Goal: Complete application form

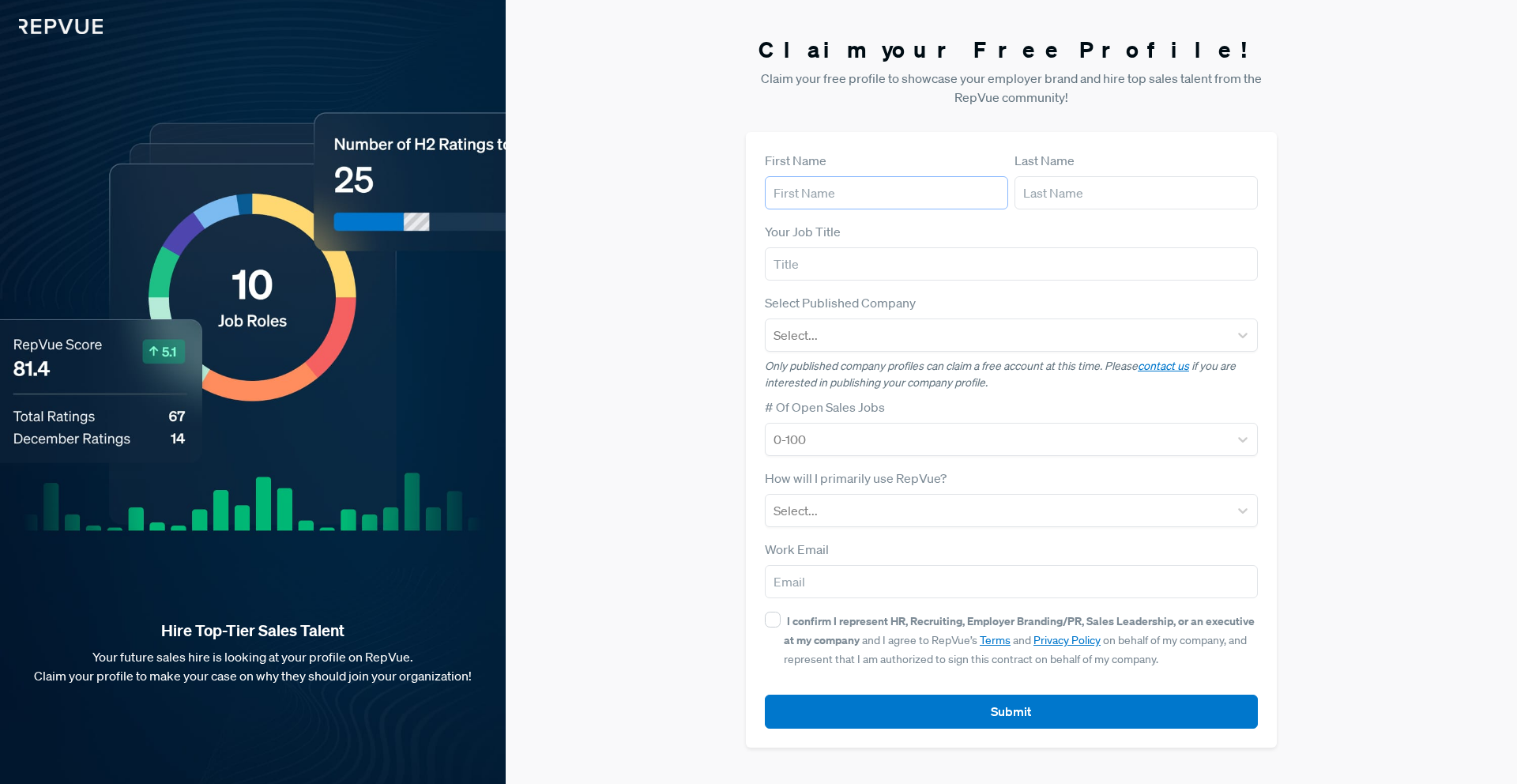
click at [883, 188] on input "text" at bounding box center [886, 193] width 243 height 33
type input "[PERSON_NAME]"
click at [1040, 188] on input "text" at bounding box center [1136, 193] width 243 height 33
type input "[PERSON_NAME]"
click at [1080, 257] on input "text" at bounding box center [1012, 264] width 493 height 33
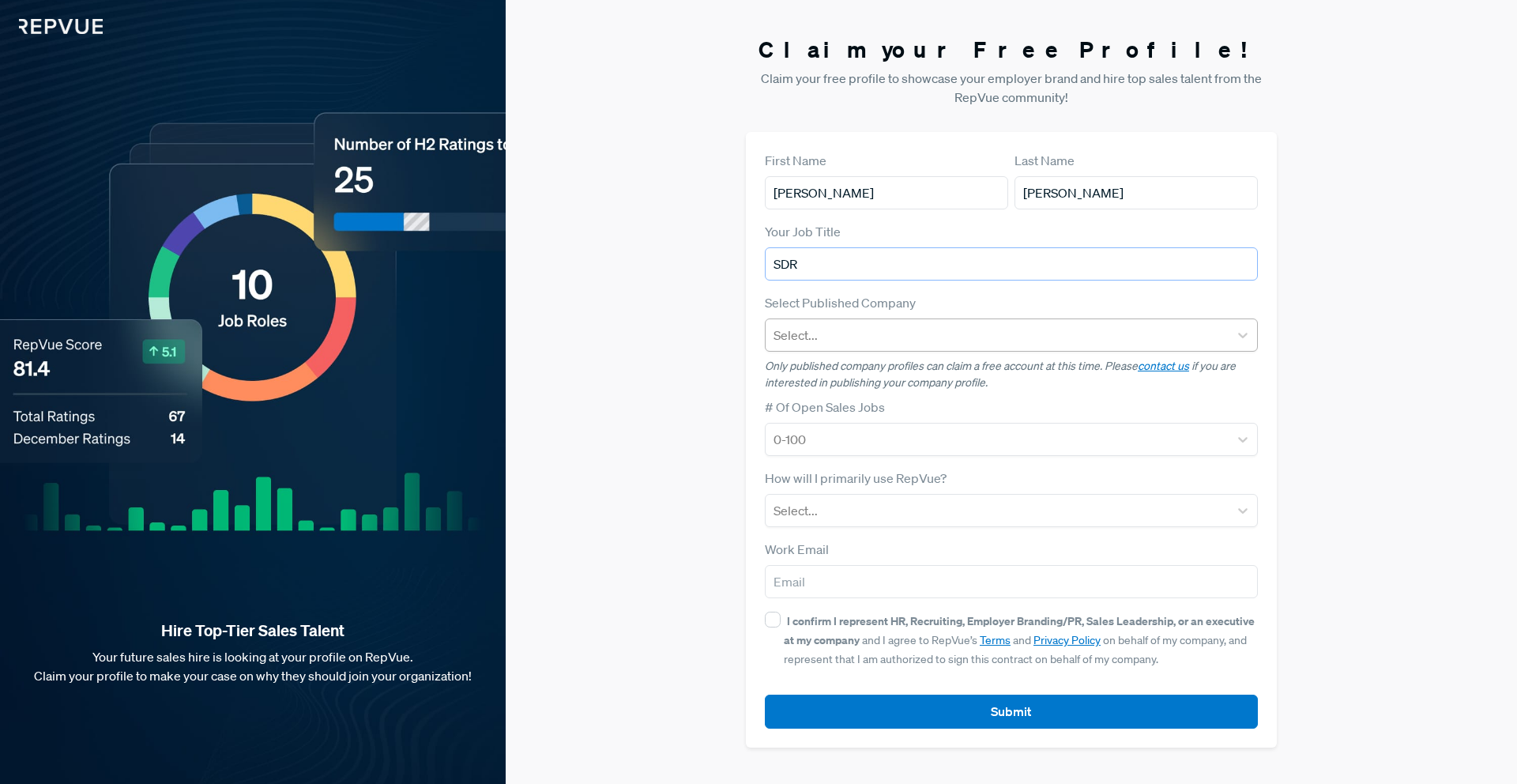
type input "SDR"
click at [1072, 343] on div at bounding box center [997, 335] width 448 height 22
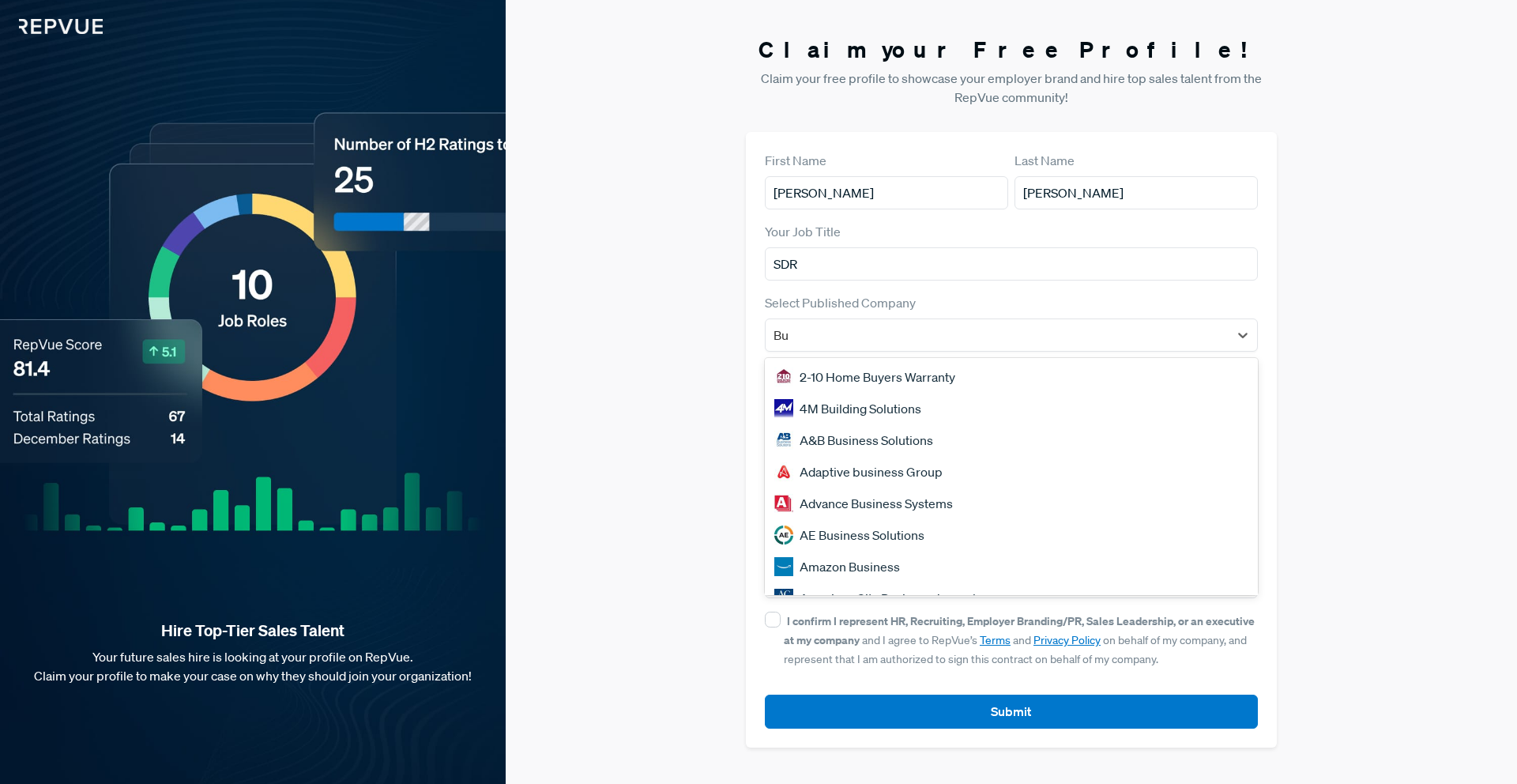
type input "Bu"
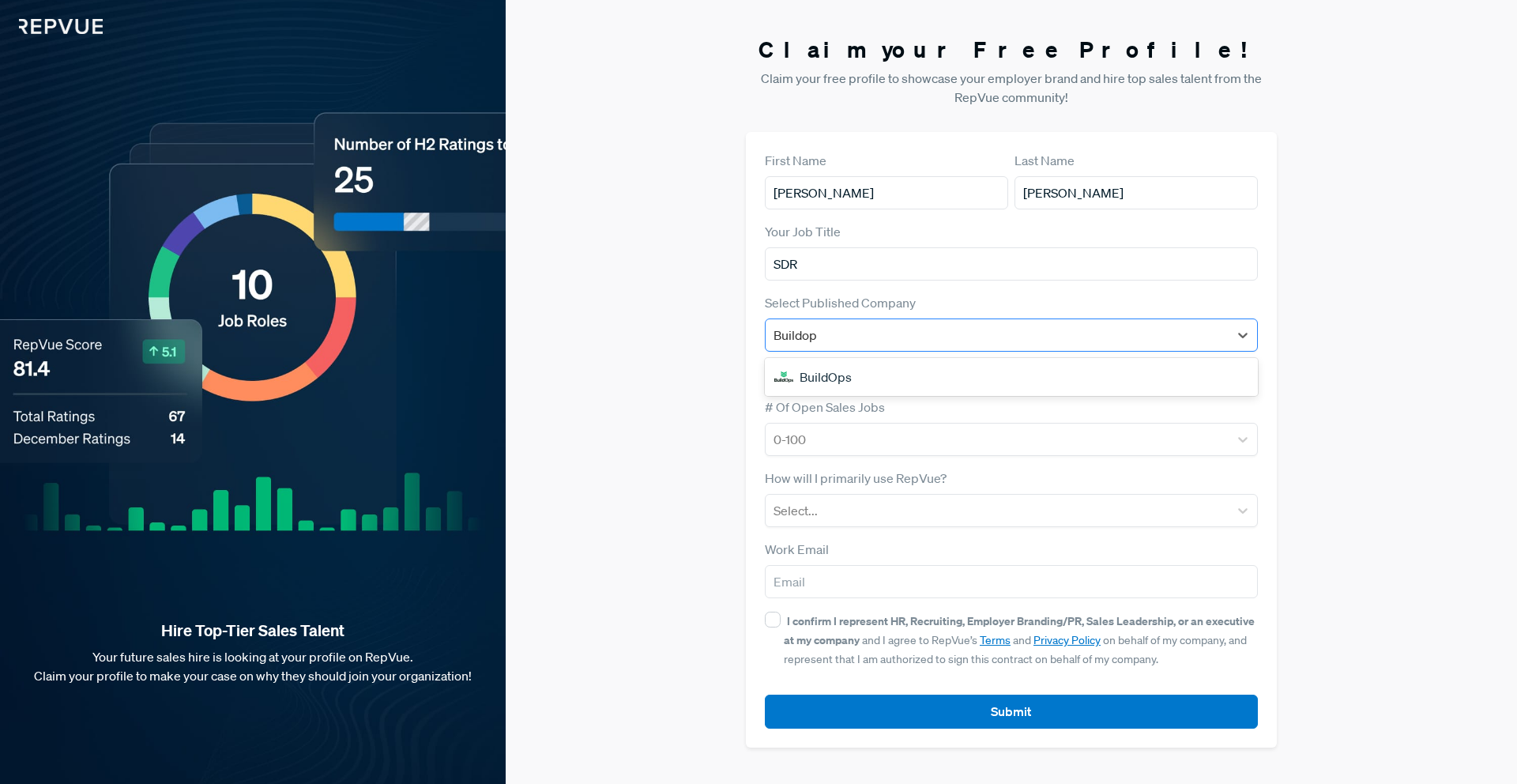
type input "Buildops"
click at [1182, 378] on div "BuildOps" at bounding box center [1012, 377] width 493 height 31
click at [1122, 420] on div "# Of Open Sales Jobs 0-100" at bounding box center [1012, 426] width 493 height 59
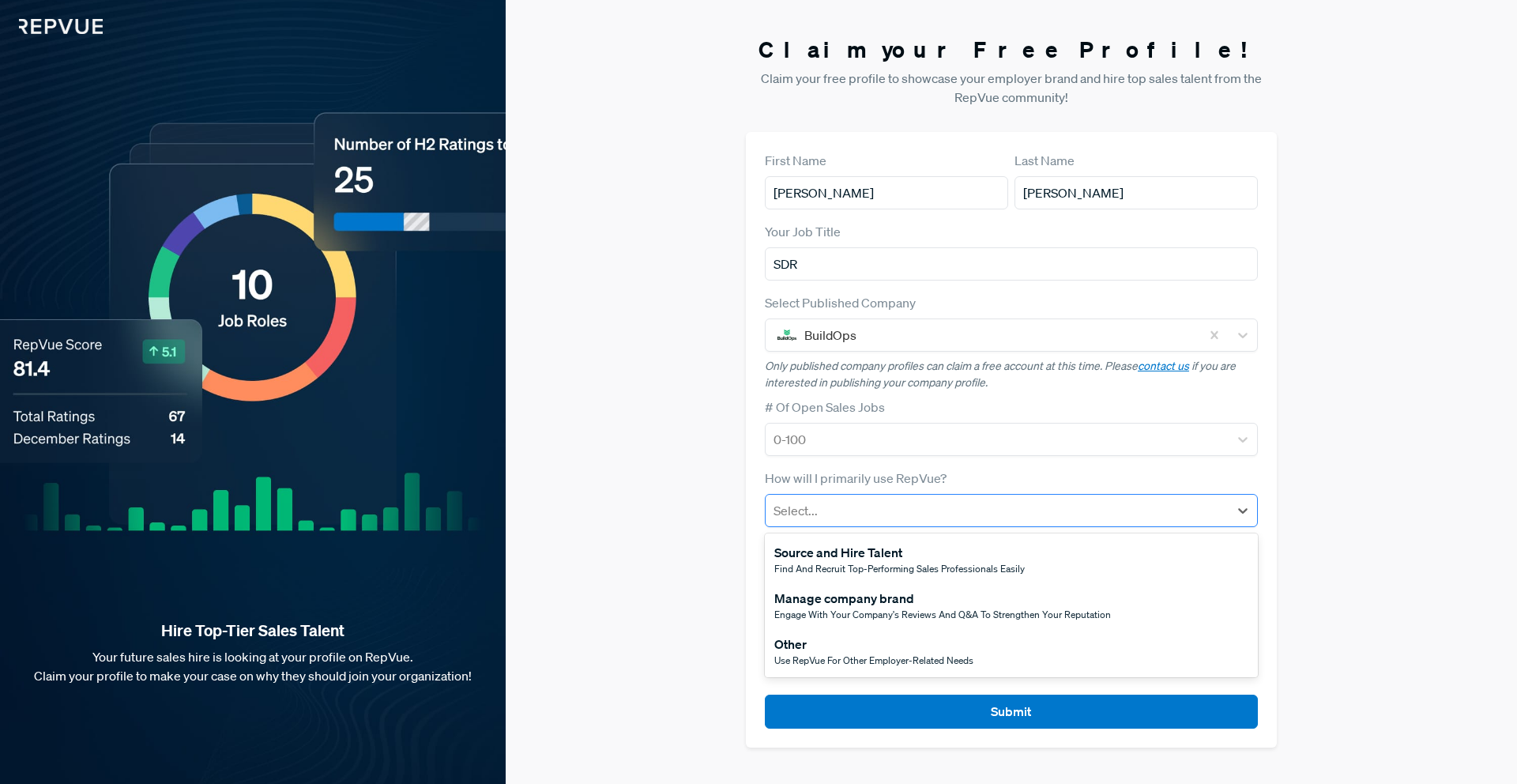
click at [1014, 502] on div at bounding box center [997, 510] width 448 height 22
click at [868, 650] on div "Other" at bounding box center [874, 644] width 200 height 19
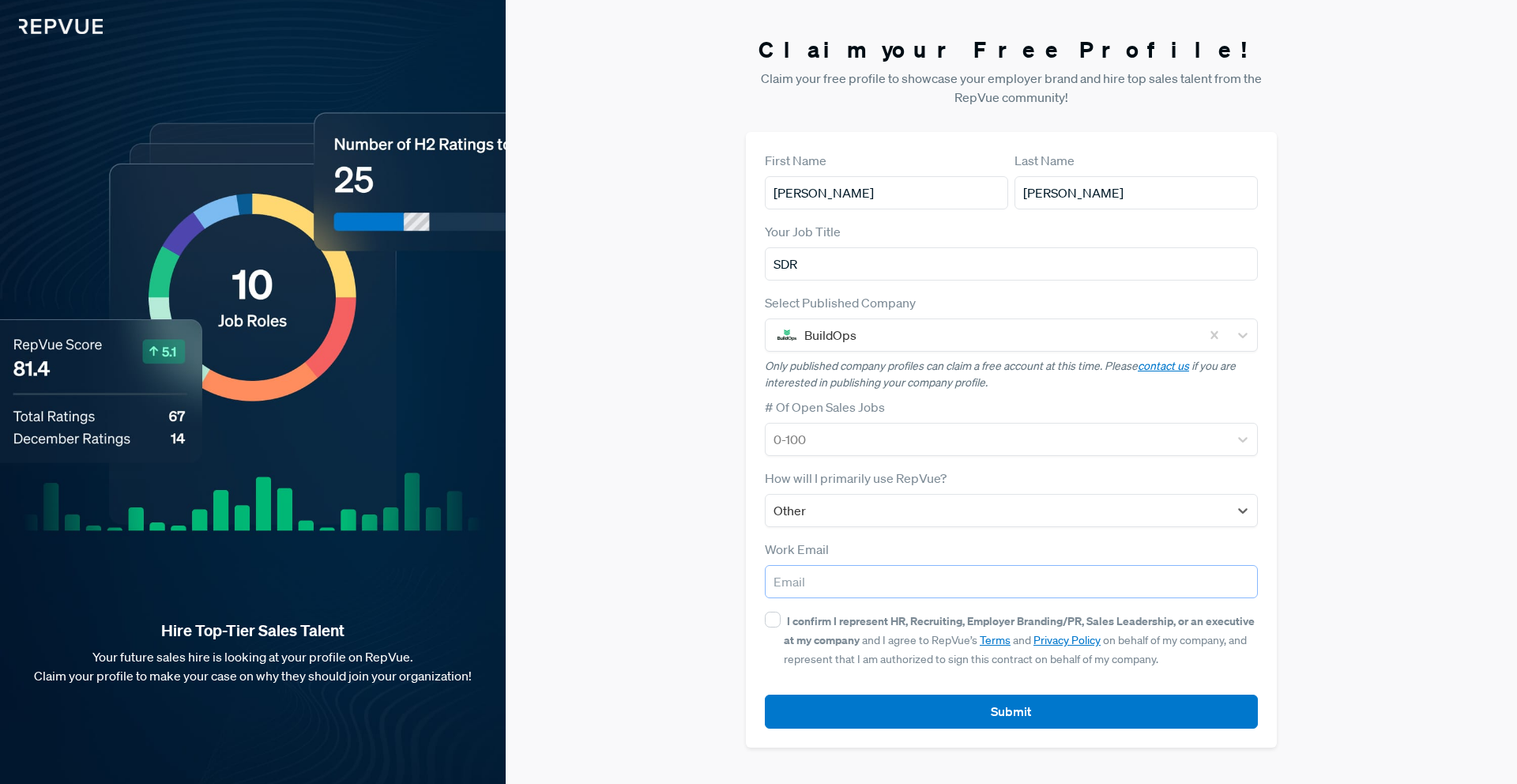
click at [867, 582] on input "email" at bounding box center [1012, 581] width 493 height 33
type input "[PERSON_NAME][EMAIL_ADDRESS][PERSON_NAME][DOMAIN_NAME]"
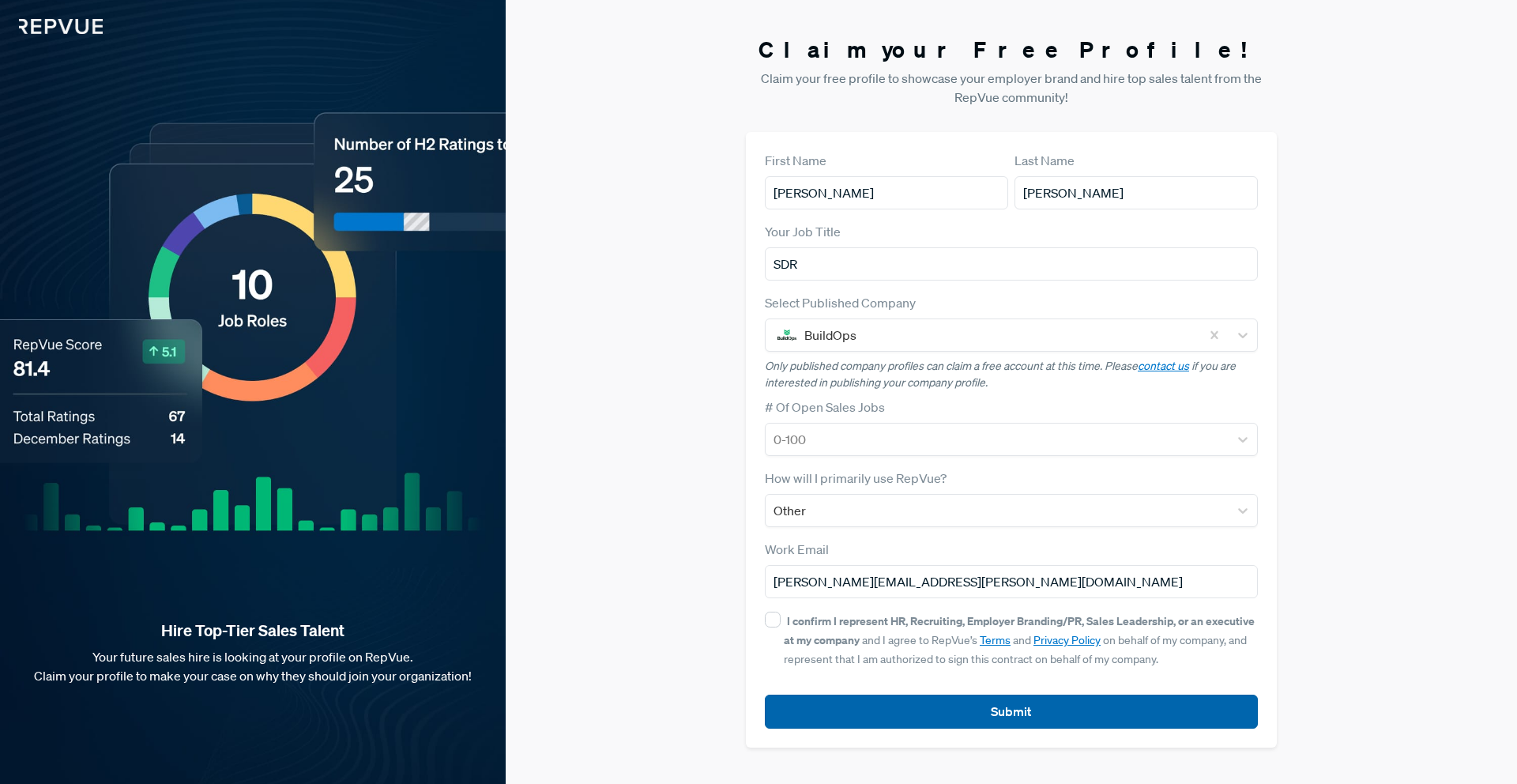
click at [876, 724] on button "Submit" at bounding box center [1012, 711] width 493 height 34
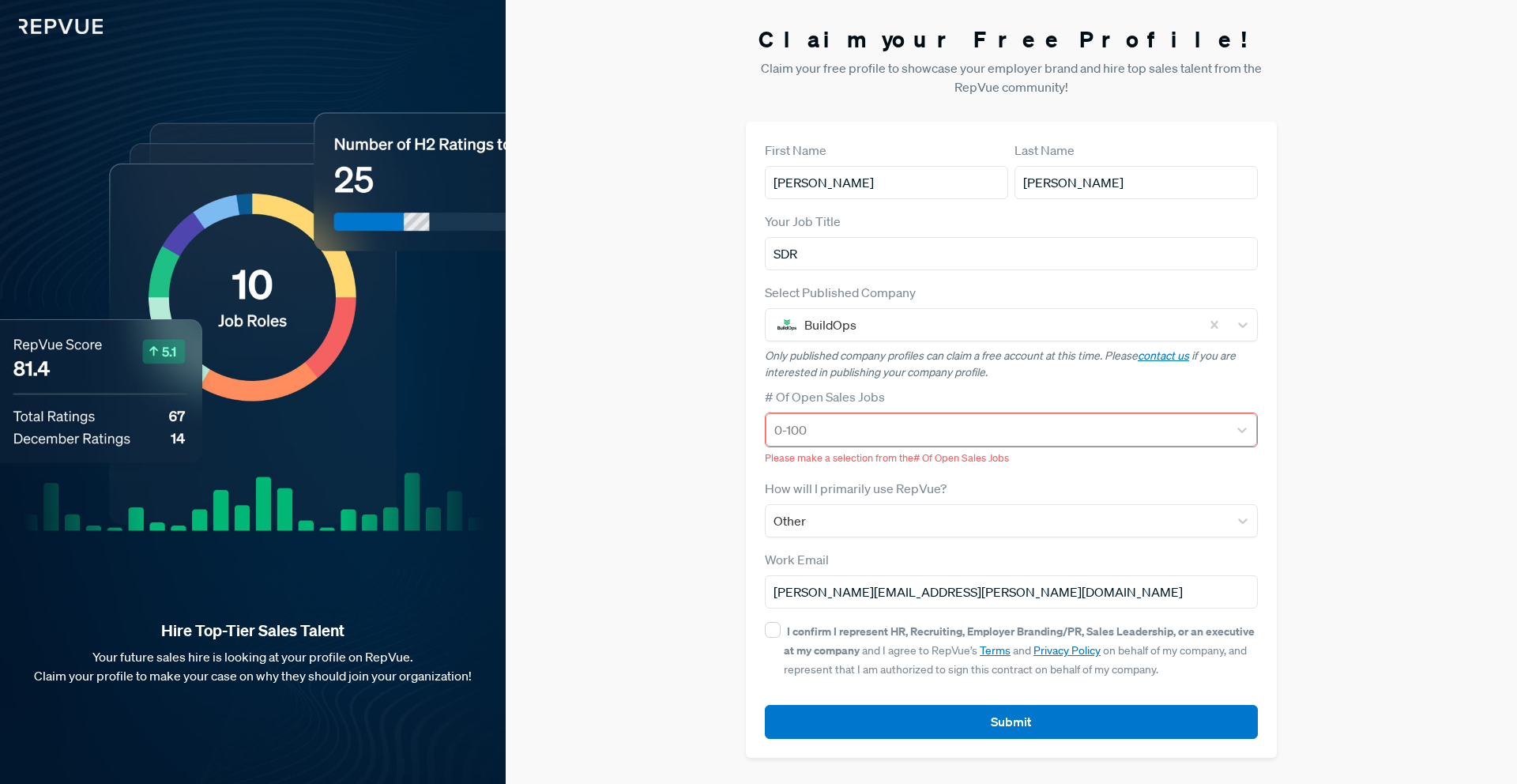
click at [885, 431] on div at bounding box center [997, 430] width 446 height 22
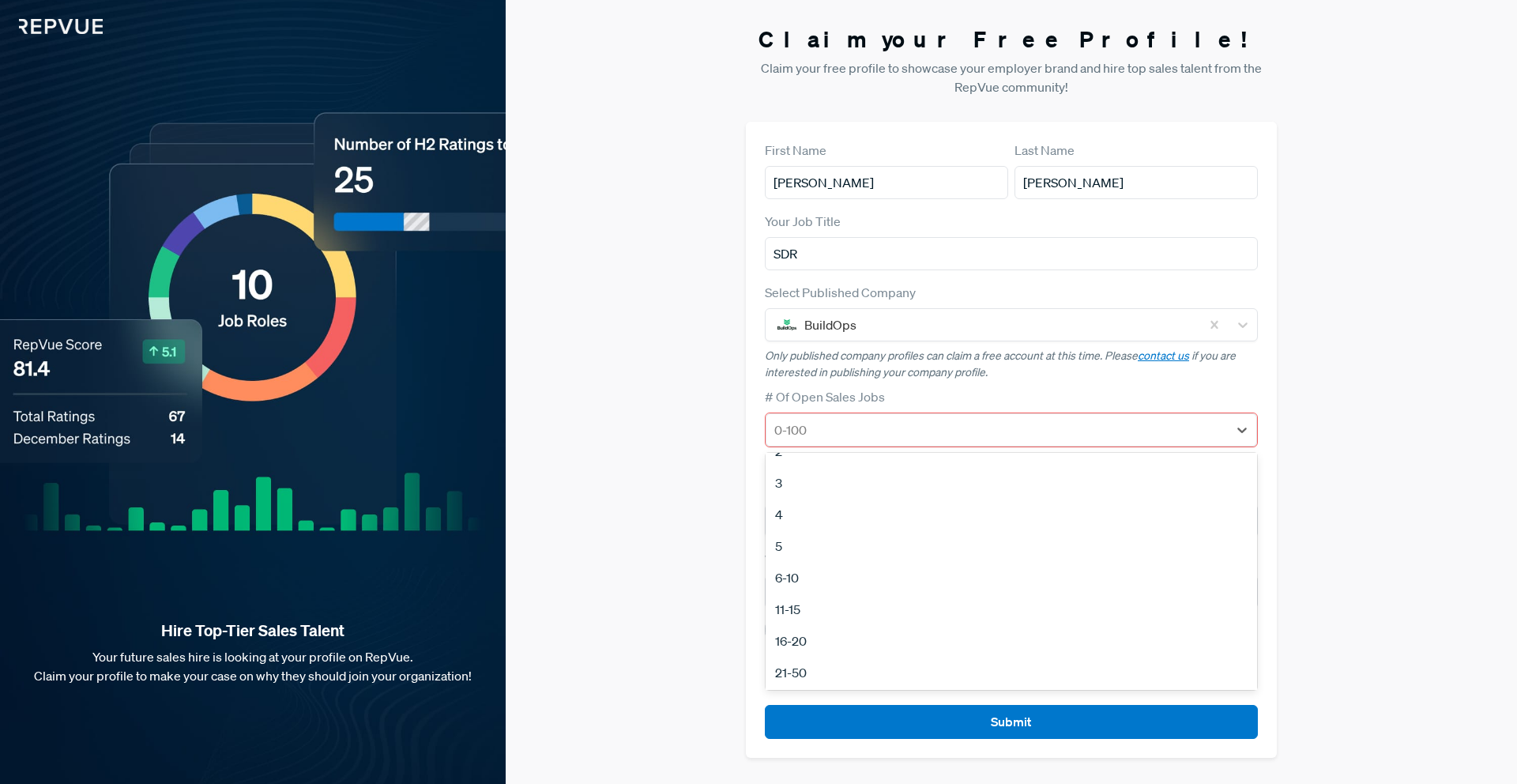
scroll to position [67, 0]
click at [869, 613] on div "16-20" at bounding box center [1012, 627] width 491 height 31
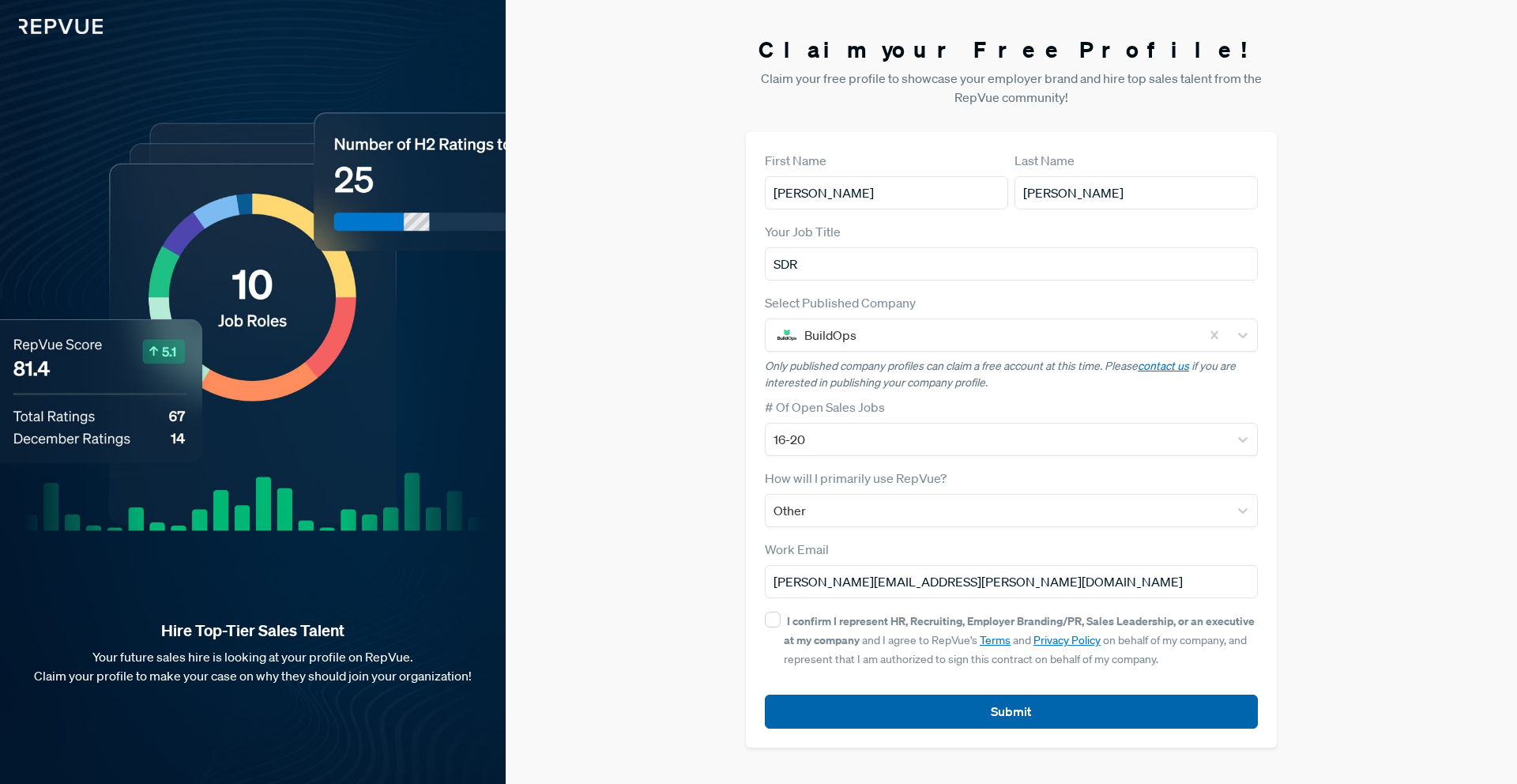
click at [883, 707] on button "Submit" at bounding box center [1012, 711] width 493 height 34
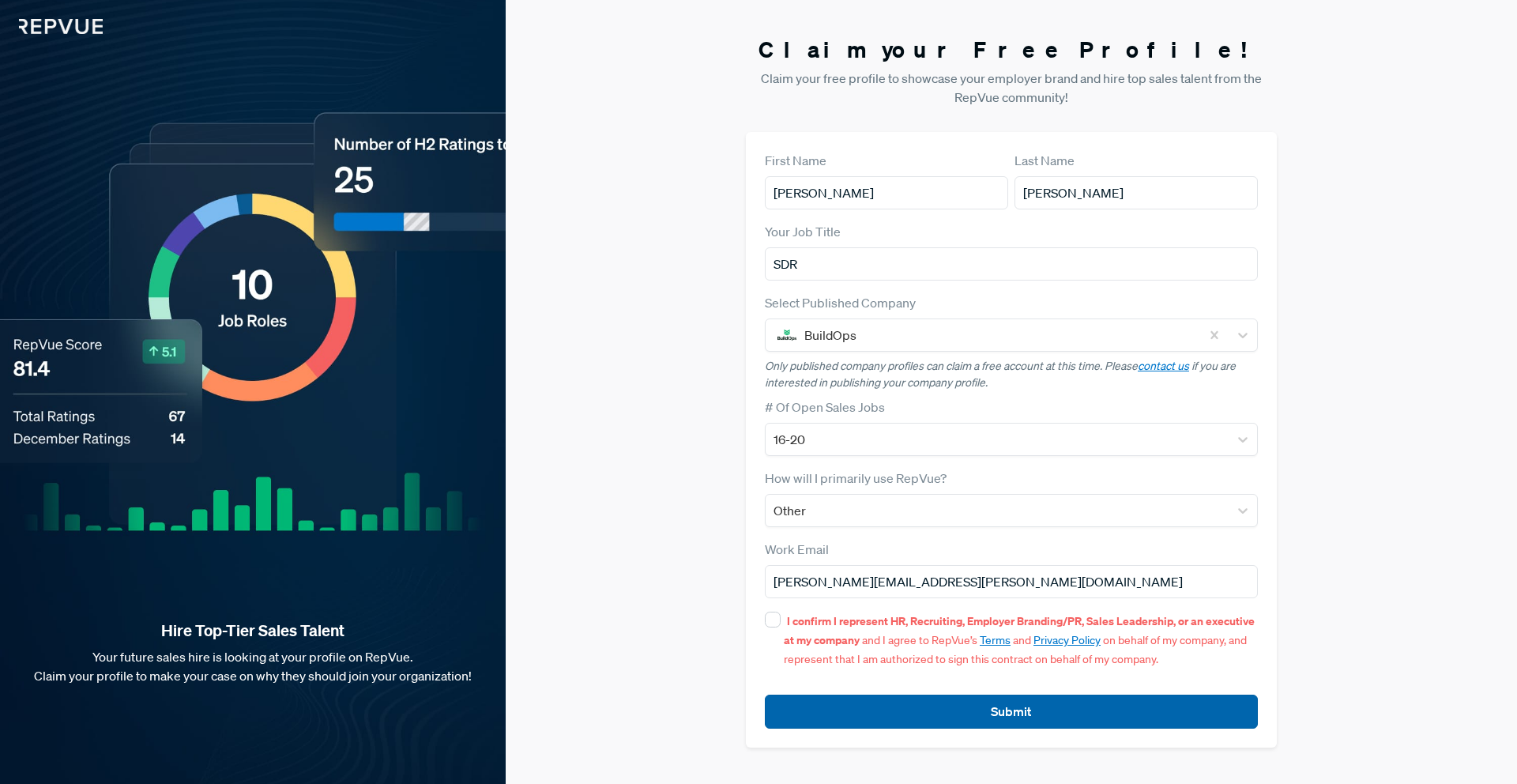
click at [883, 707] on button "Submit" at bounding box center [1012, 711] width 493 height 34
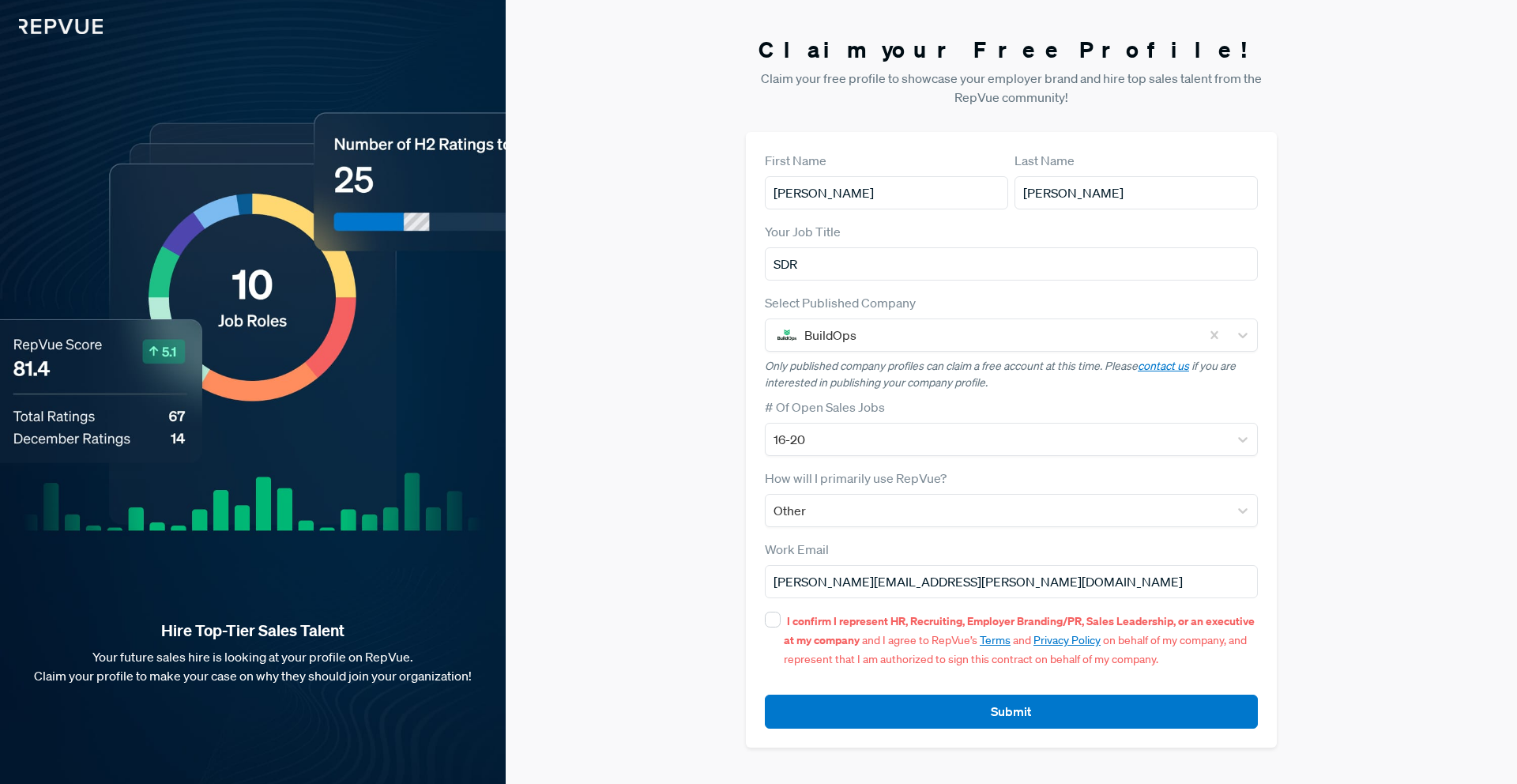
click at [763, 628] on div "First Name [PERSON_NAME] Last Name [PERSON_NAME] Your Job Title SDR Select Publ…" at bounding box center [1012, 439] width 531 height 616
click at [768, 605] on form "First Name [PERSON_NAME] Last Name [PERSON_NAME] Your Job Title SDR Select Publ…" at bounding box center [1012, 439] width 493 height 578
click at [768, 608] on form "First Name [PERSON_NAME] Last Name [PERSON_NAME] Your Job Title SDR Select Publ…" at bounding box center [1012, 439] width 493 height 578
click at [768, 613] on input "I confirm I represent HR, Recruiting, Employer Branding/PR, Sales Leadership, o…" at bounding box center [773, 619] width 16 height 16
checkbox input "true"
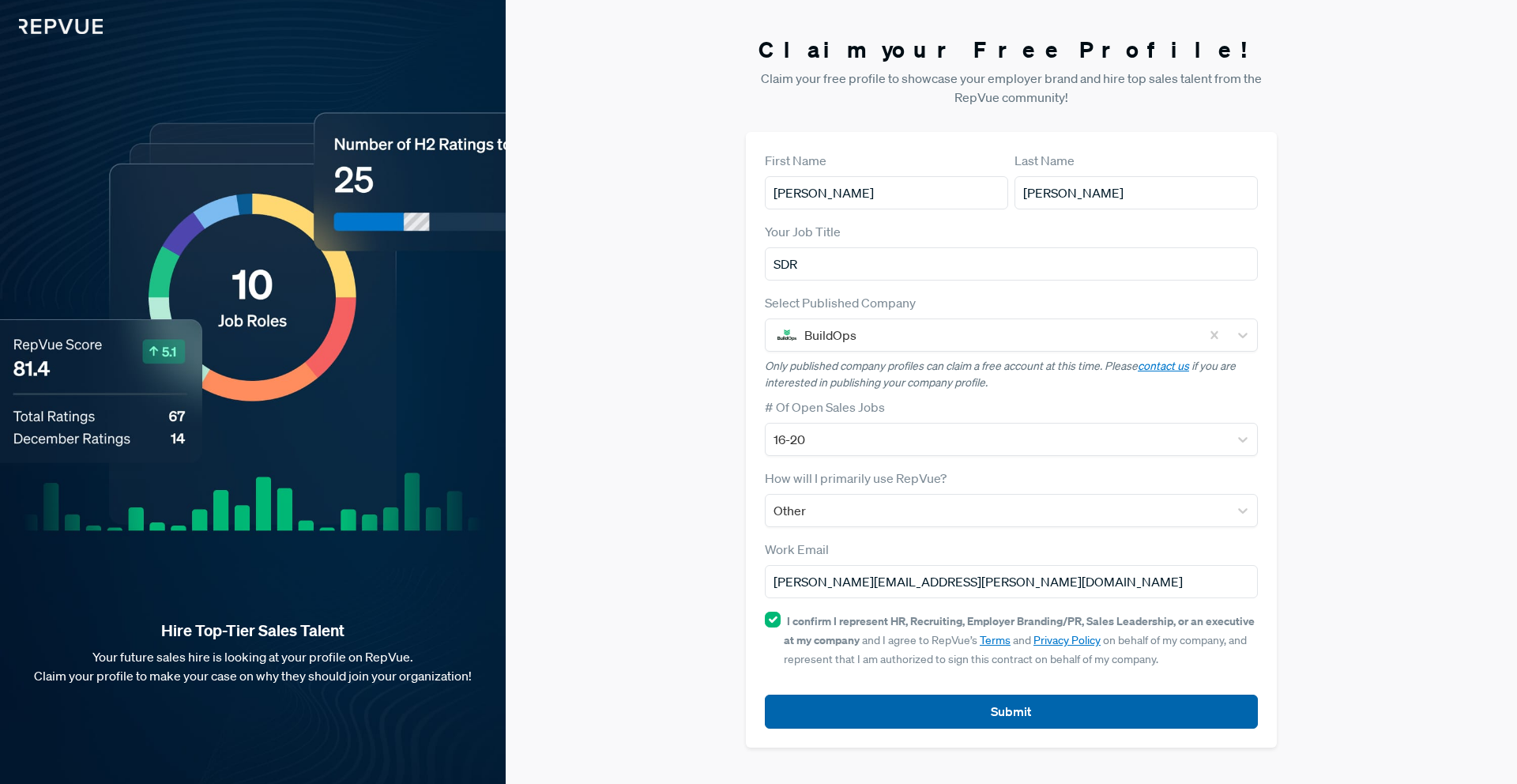
click at [829, 695] on button "Submit" at bounding box center [1012, 711] width 493 height 34
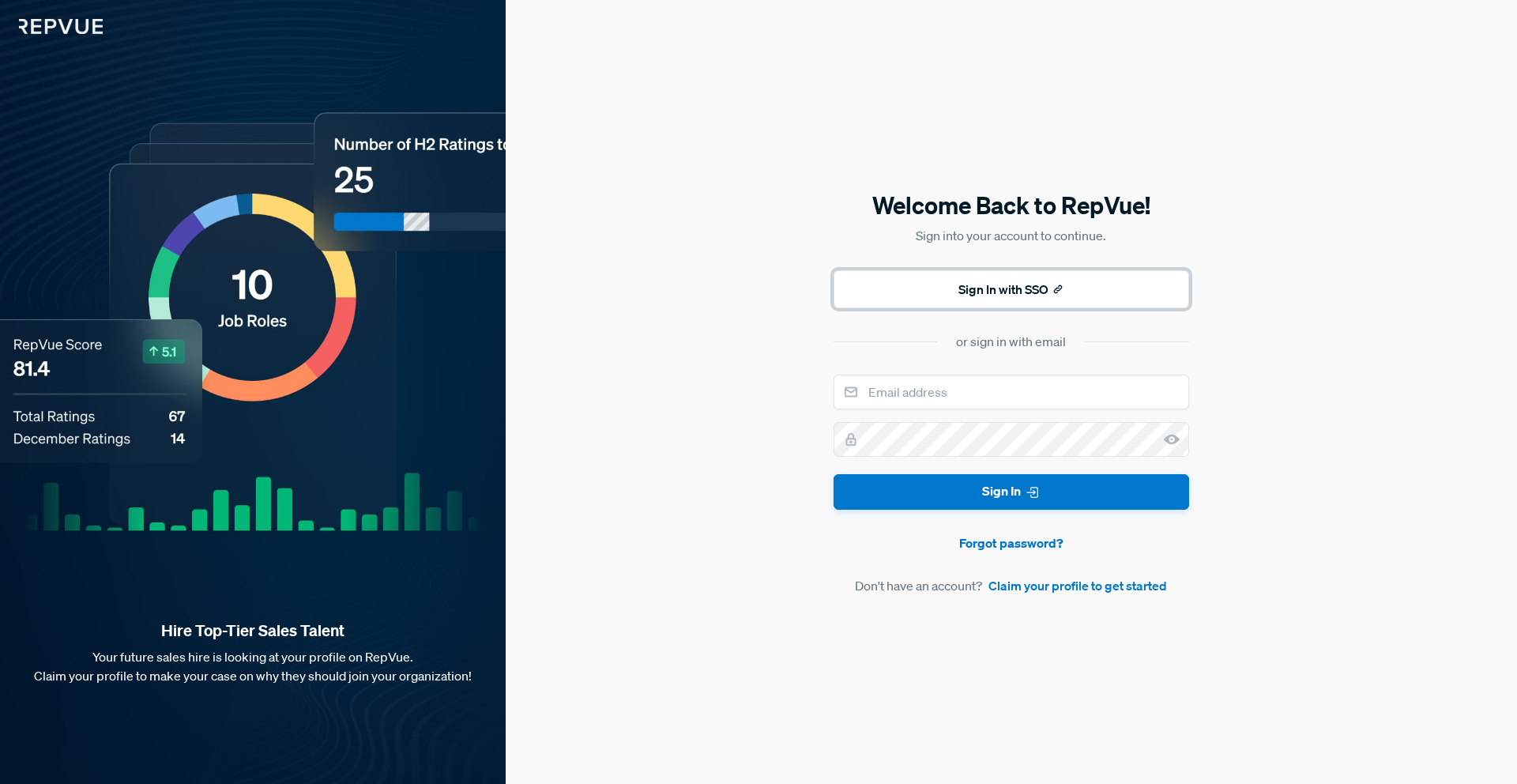
click at [973, 284] on button "Sign In with SSO" at bounding box center [1011, 289] width 355 height 38
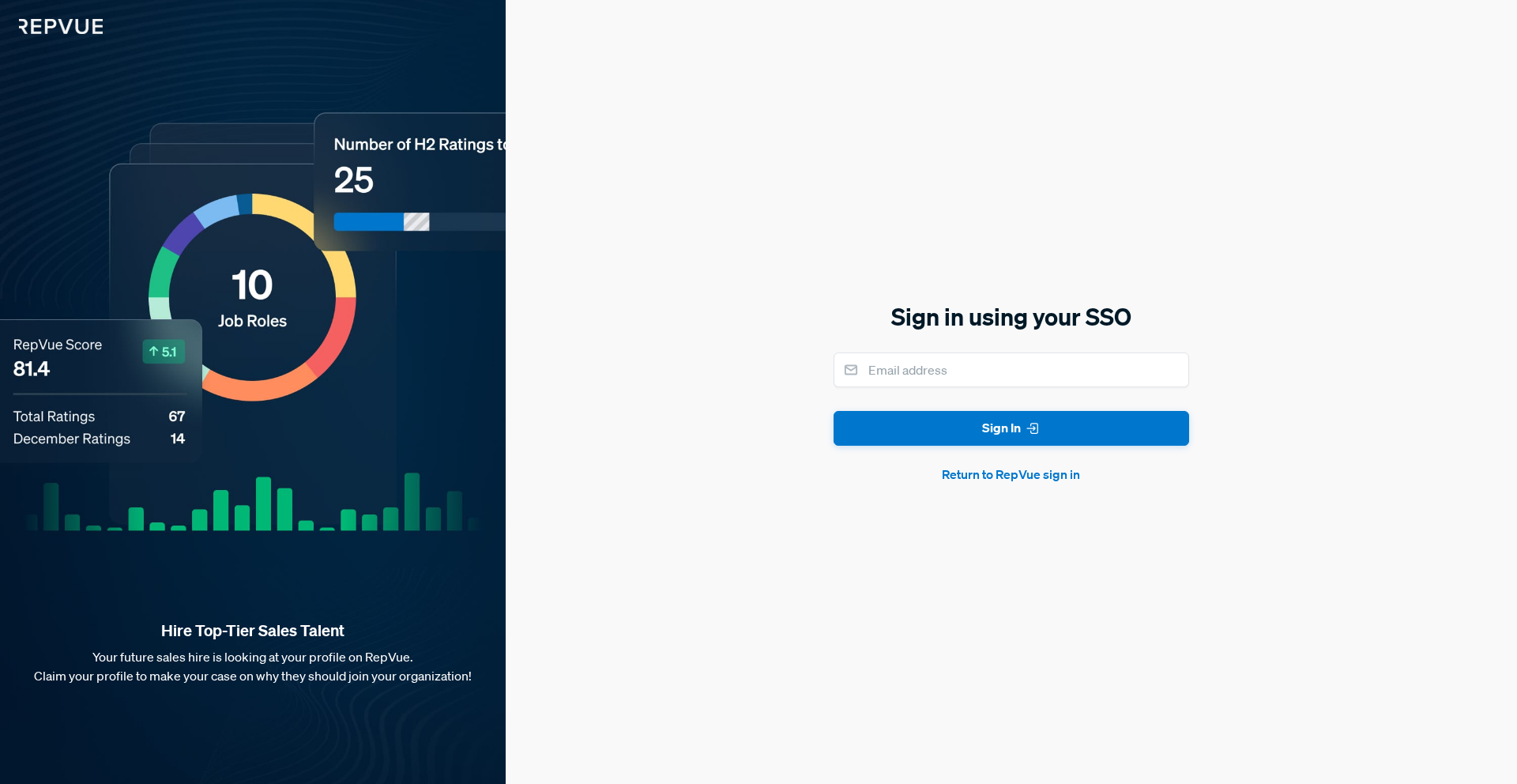
click at [1088, 338] on div "Sign in using your SSO Sign In Return to RepVue sign in" at bounding box center [1011, 392] width 355 height 184
click at [1088, 354] on input "email" at bounding box center [1011, 369] width 355 height 35
type input "[PERSON_NAME][EMAIL_ADDRESS][PERSON_NAME][DOMAIN_NAME]"
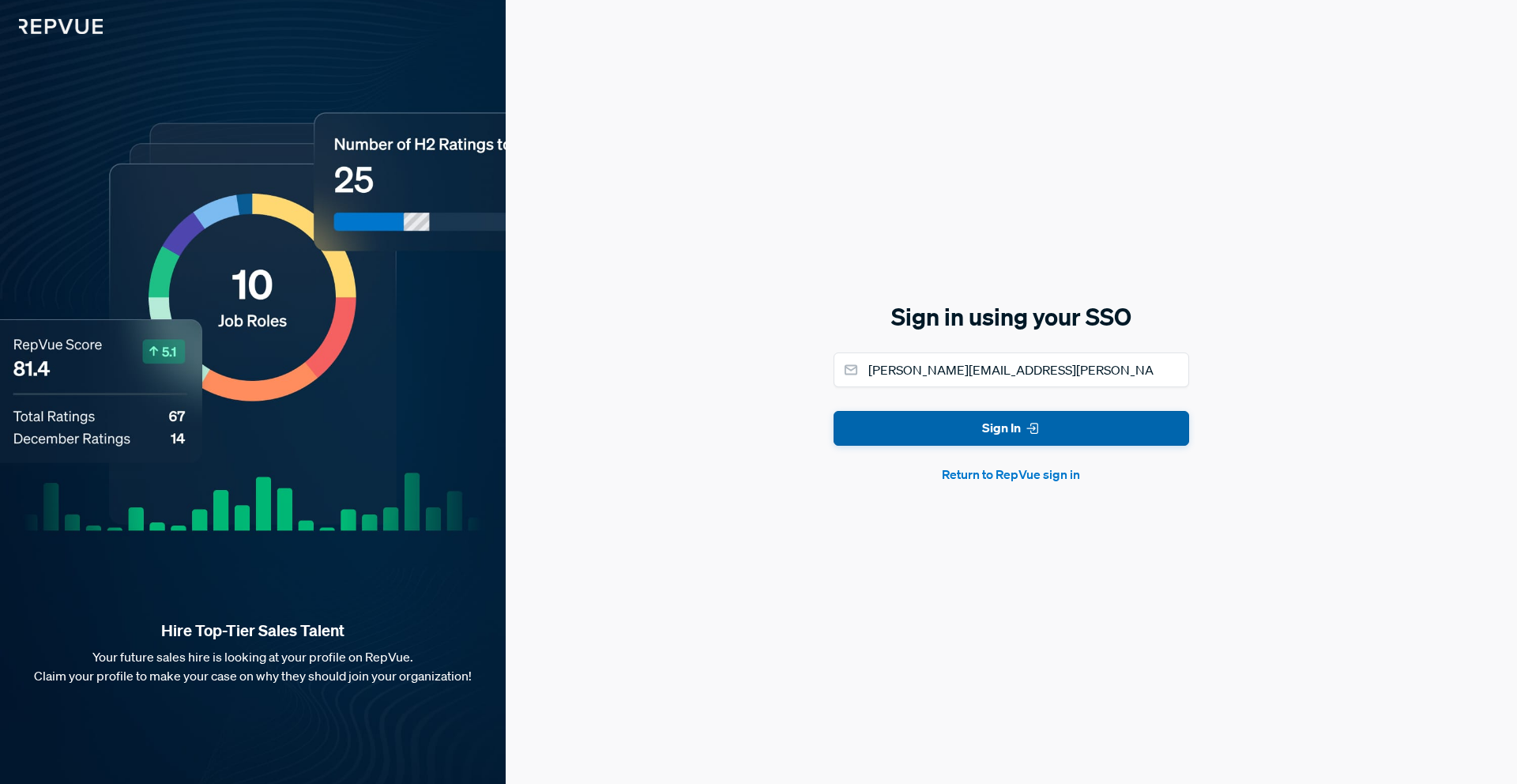
click at [1007, 425] on button "Sign In" at bounding box center [1011, 428] width 355 height 35
